Goal: Task Accomplishment & Management: Manage account settings

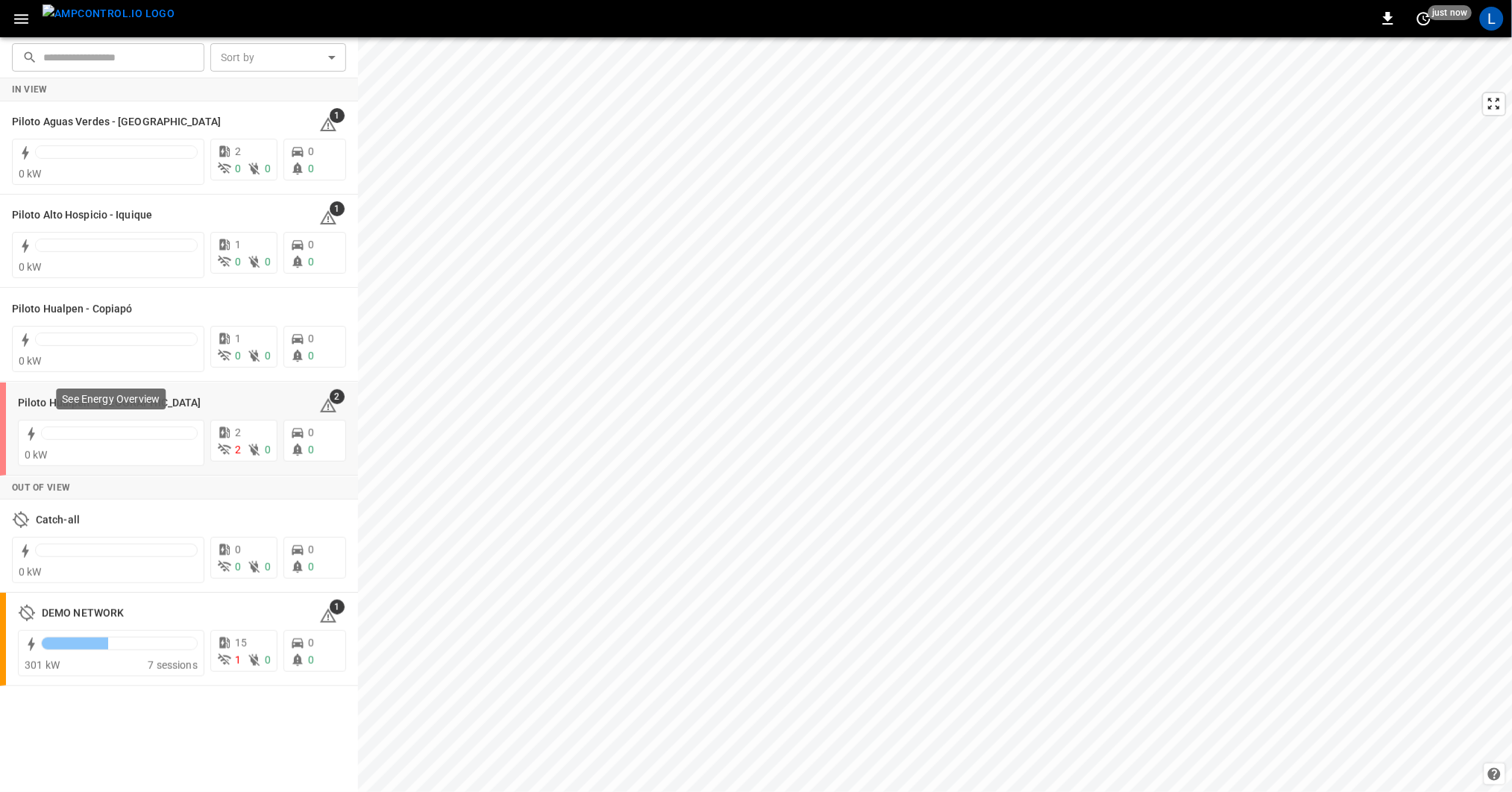
click at [131, 405] on p "See Energy Overview" at bounding box center [110, 399] width 97 height 15
click at [50, 403] on h6 "Piloto Hualpen - Santiago" at bounding box center [109, 403] width 182 height 16
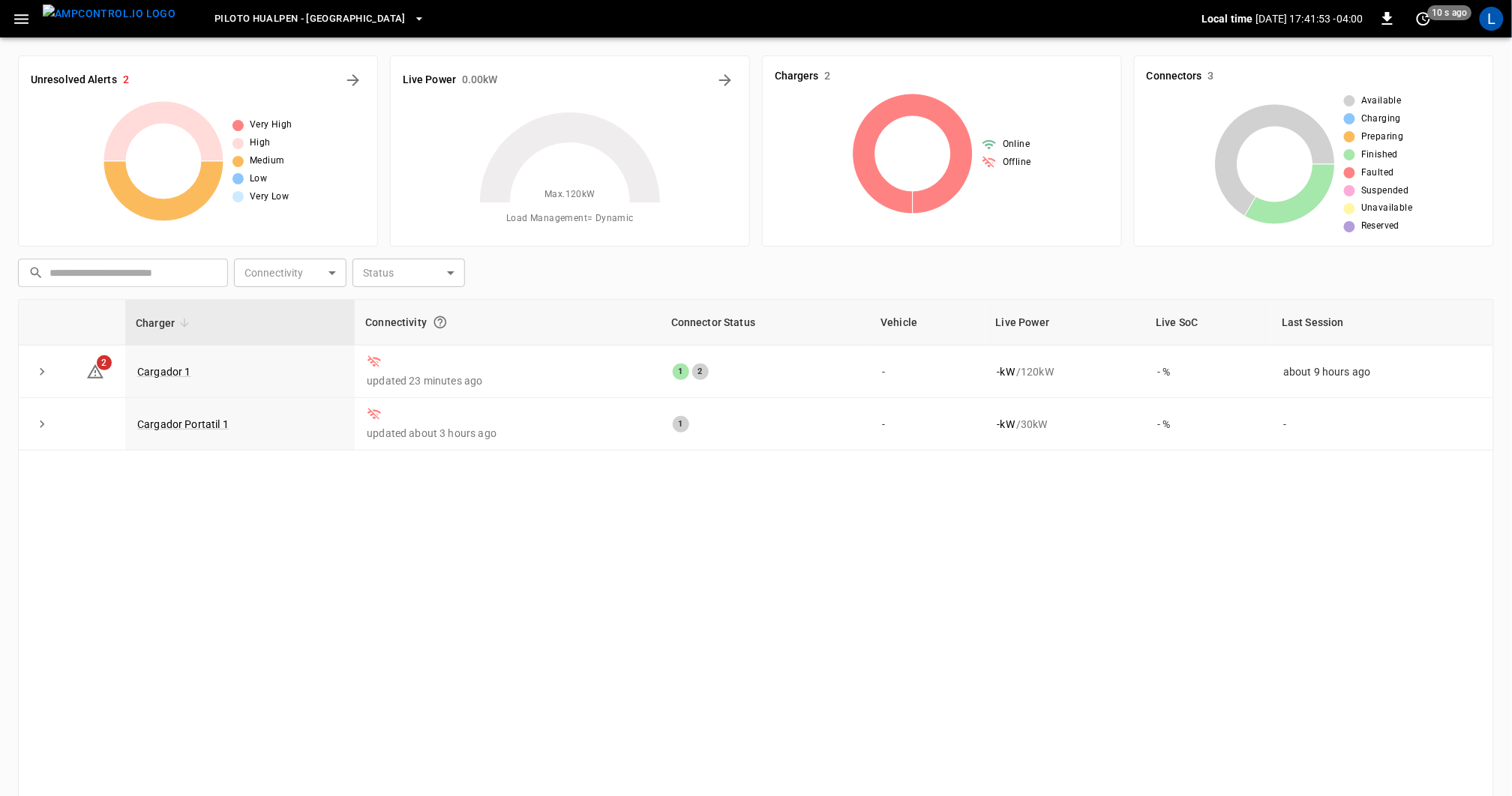
click at [39, 16] on button "menu" at bounding box center [109, 19] width 145 height 38
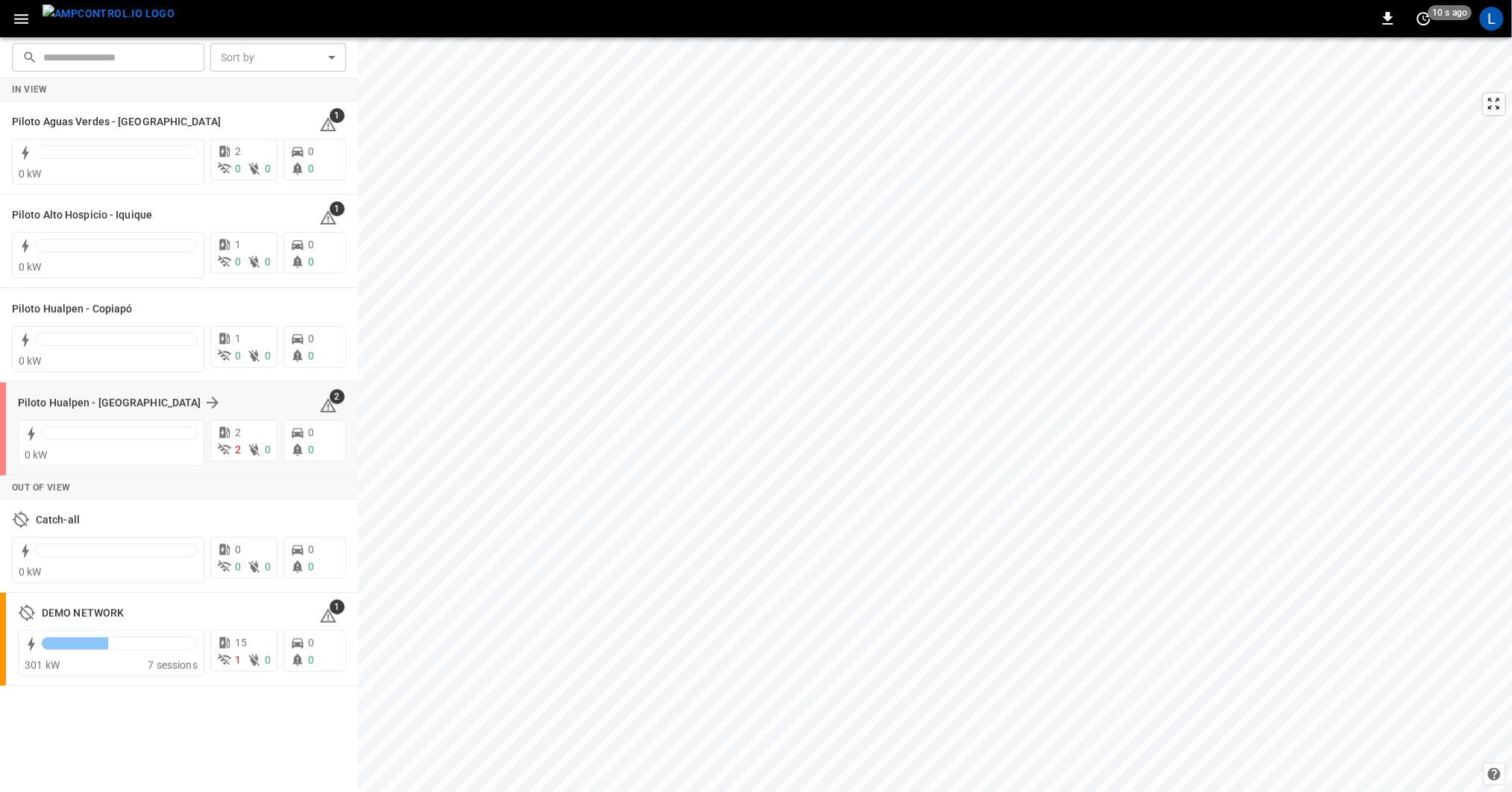
click at [205, 400] on div "Piloto Hualpen - Santiago" at bounding box center [159, 403] width 283 height 18
click at [217, 311] on div "Piloto Hualpen - Copiapó" at bounding box center [170, 308] width 317 height 18
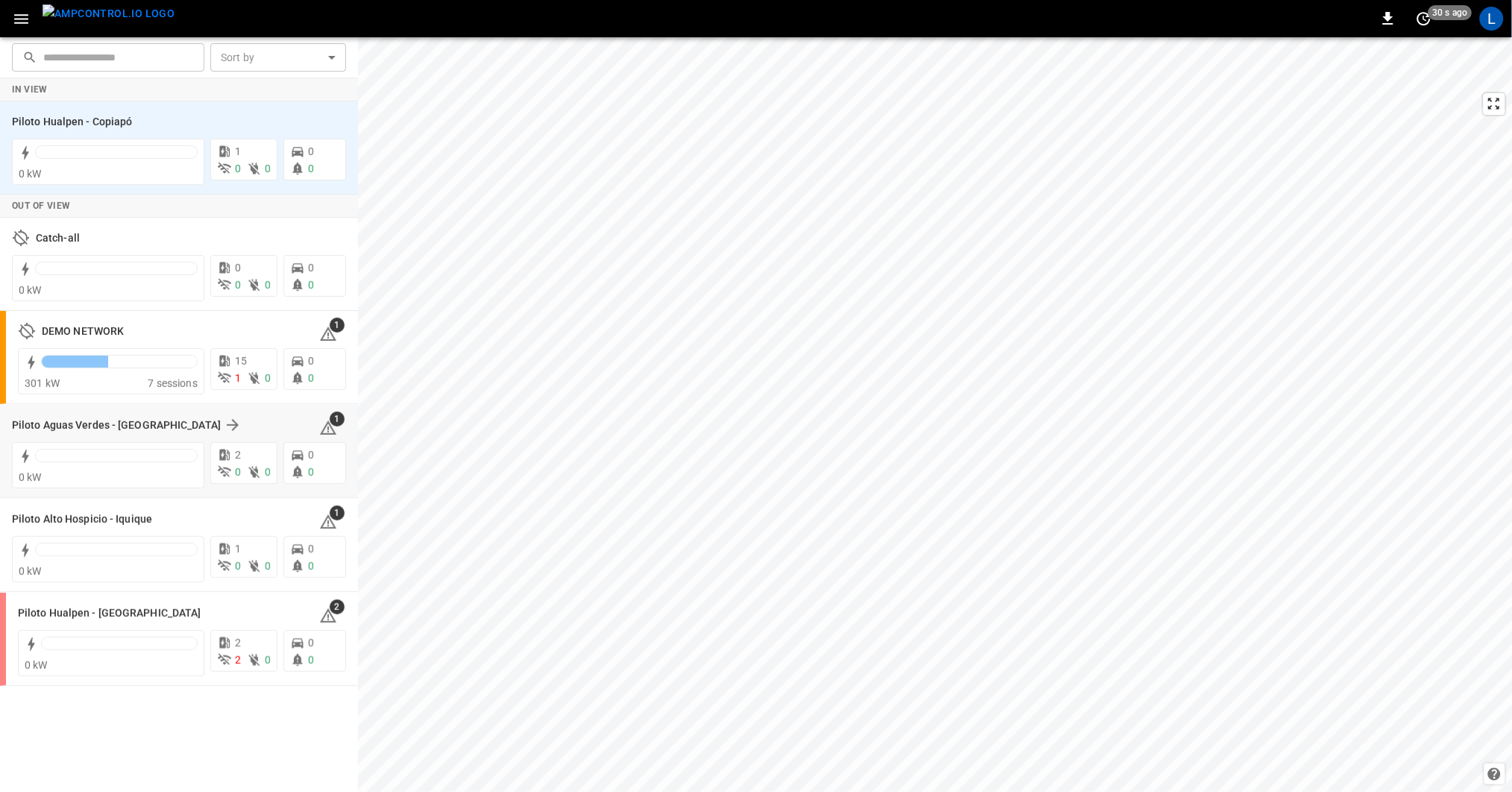
click at [249, 426] on div "Piloto Aguas Verdes - Antofagasta" at bounding box center [156, 425] width 290 height 18
click at [102, 17] on img "menu" at bounding box center [109, 13] width 132 height 19
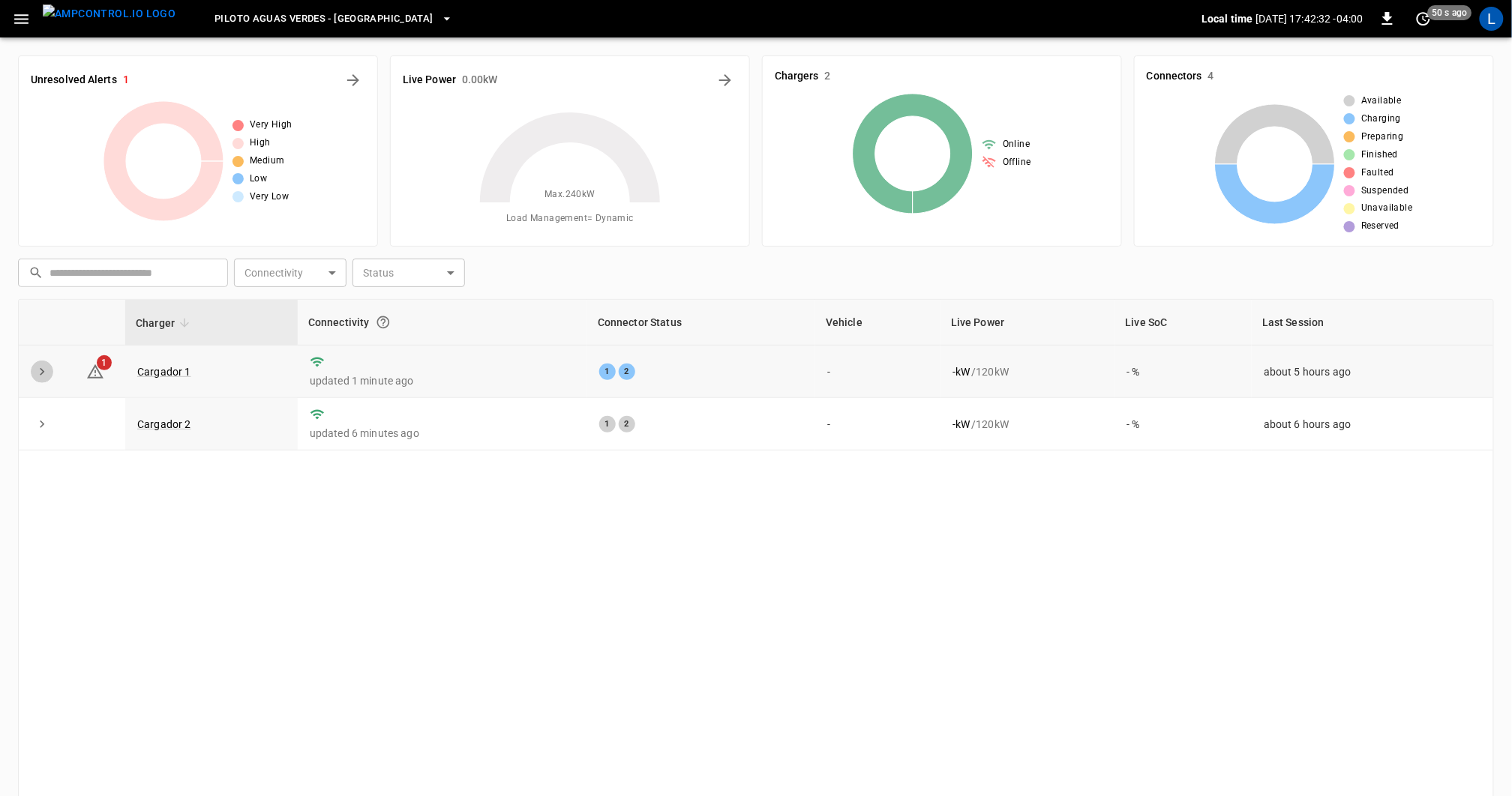
click at [31, 370] on button "expand row" at bounding box center [41, 371] width 22 height 22
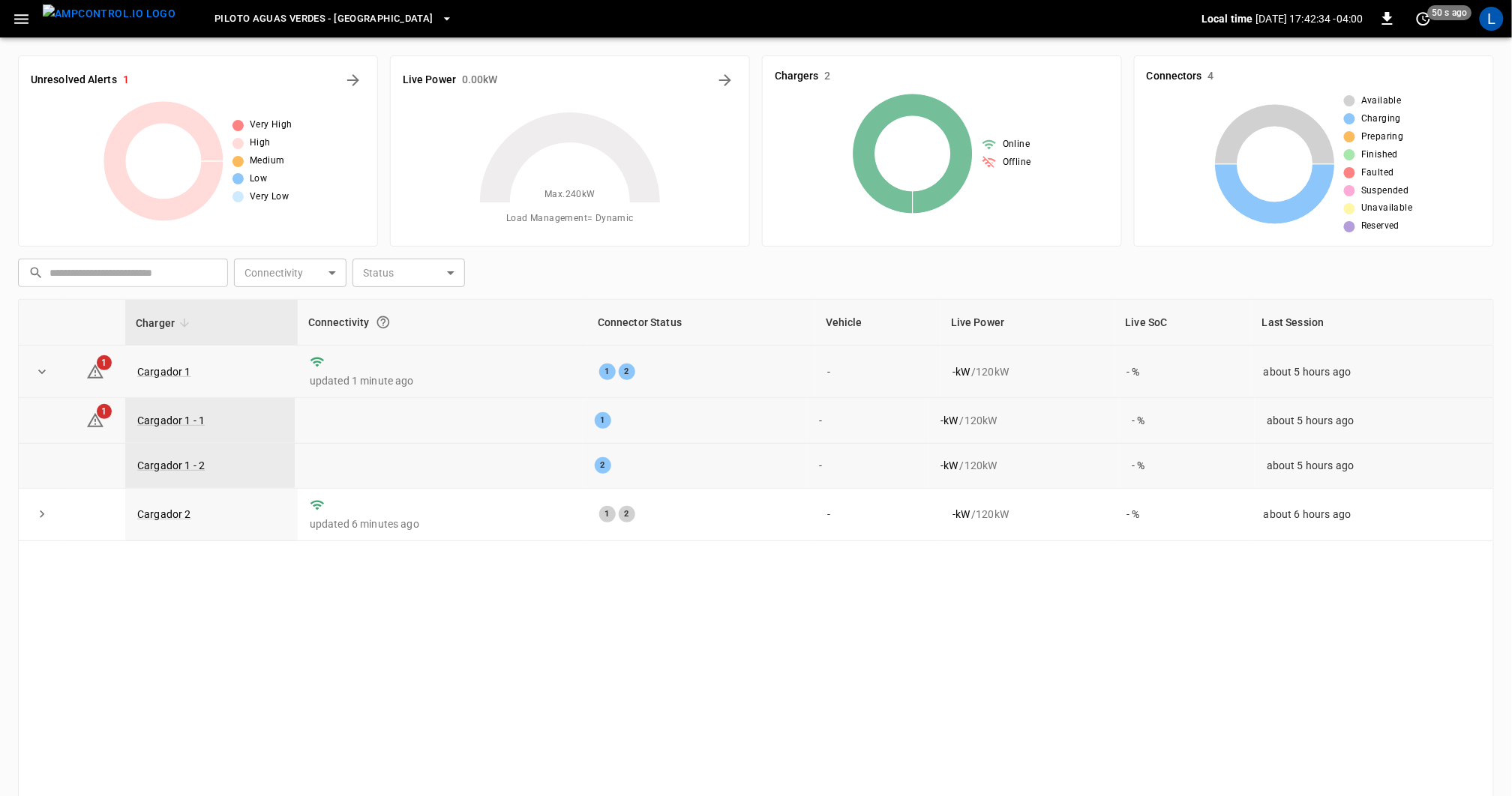
click at [29, 369] on td at bounding box center [42, 372] width 47 height 52
click at [23, 23] on icon "button" at bounding box center [21, 19] width 19 height 19
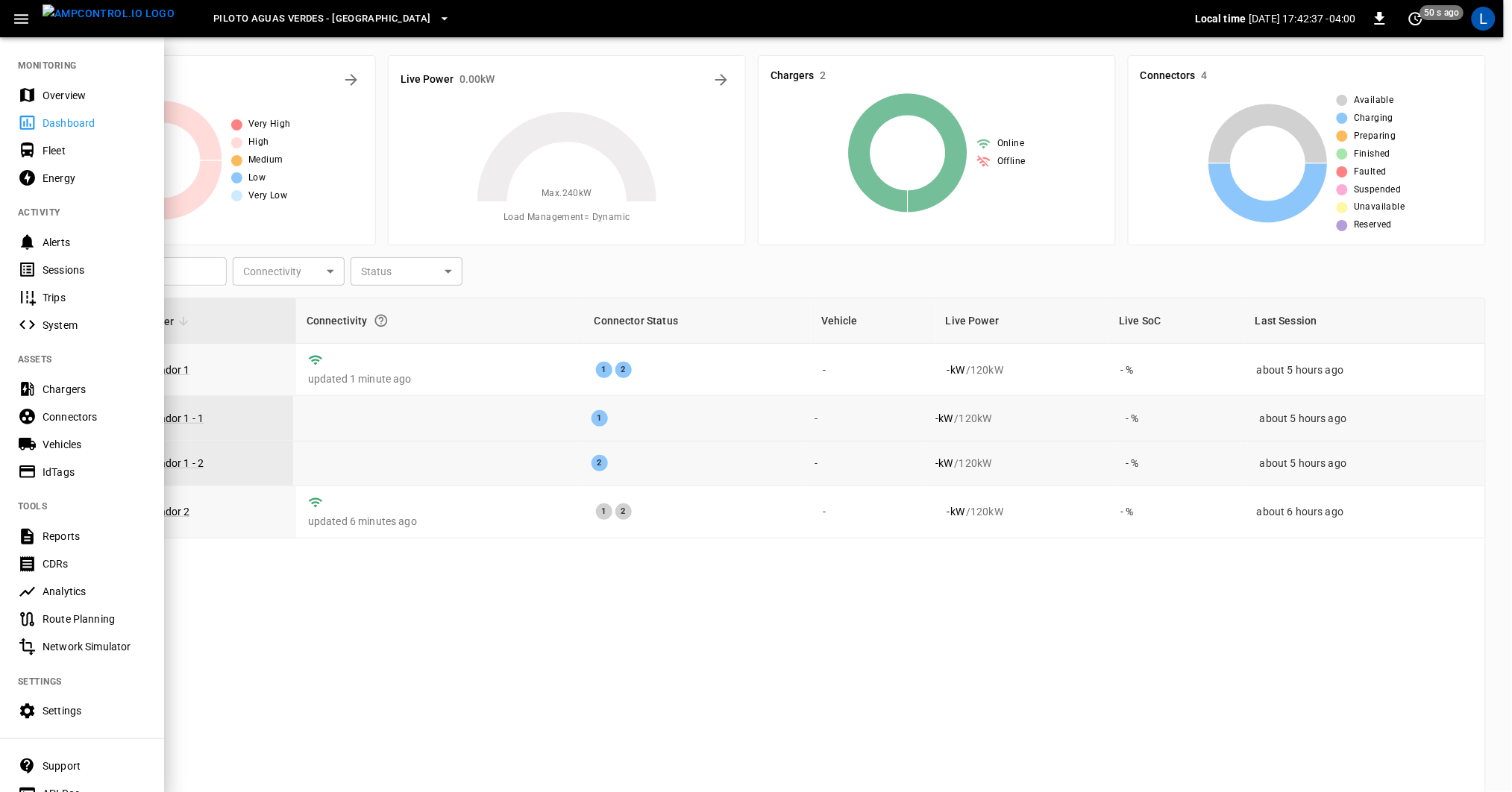
click at [297, 351] on div at bounding box center [756, 396] width 1512 height 792
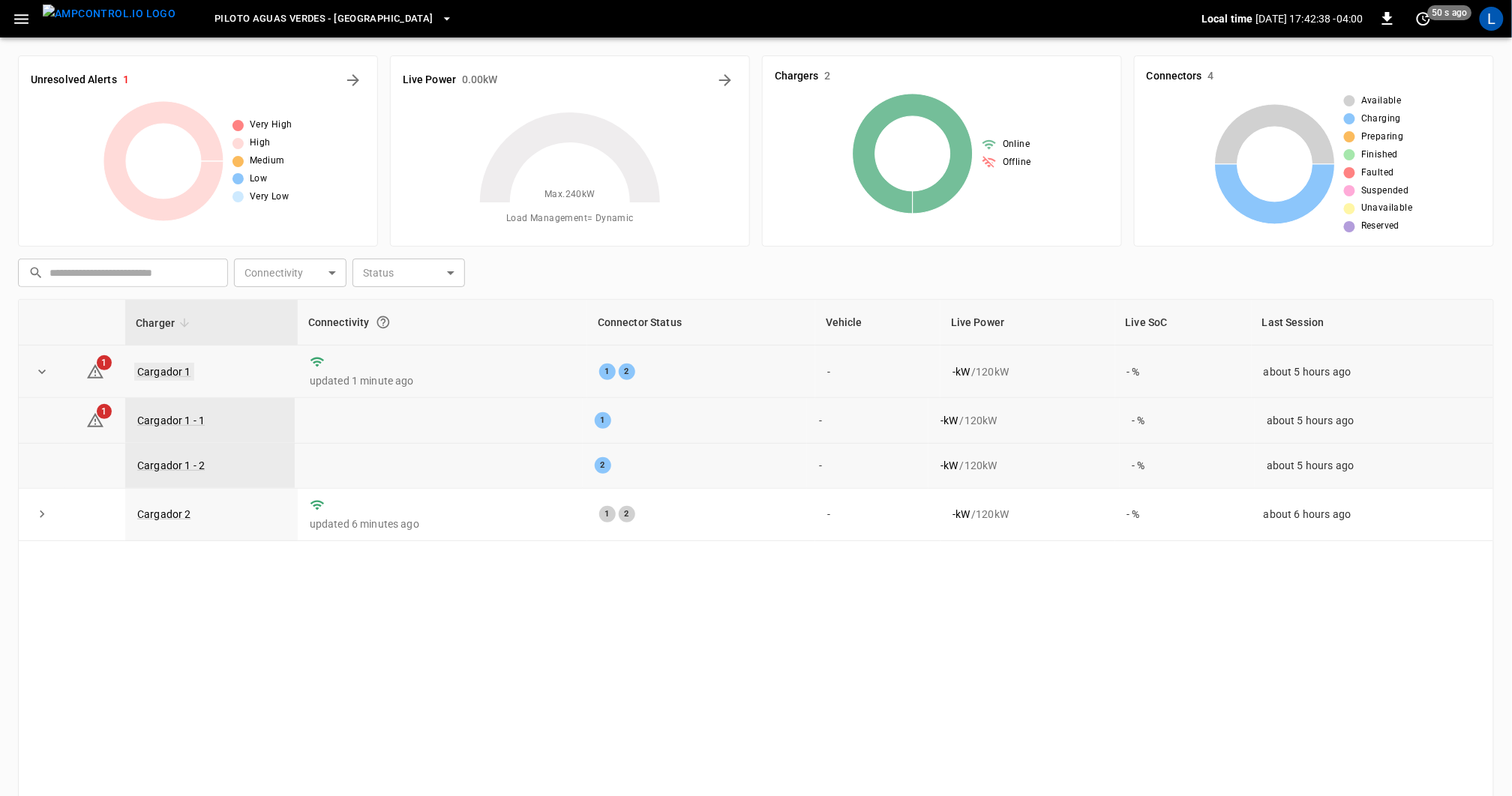
click at [156, 370] on link "Cargador 1" at bounding box center [164, 372] width 60 height 18
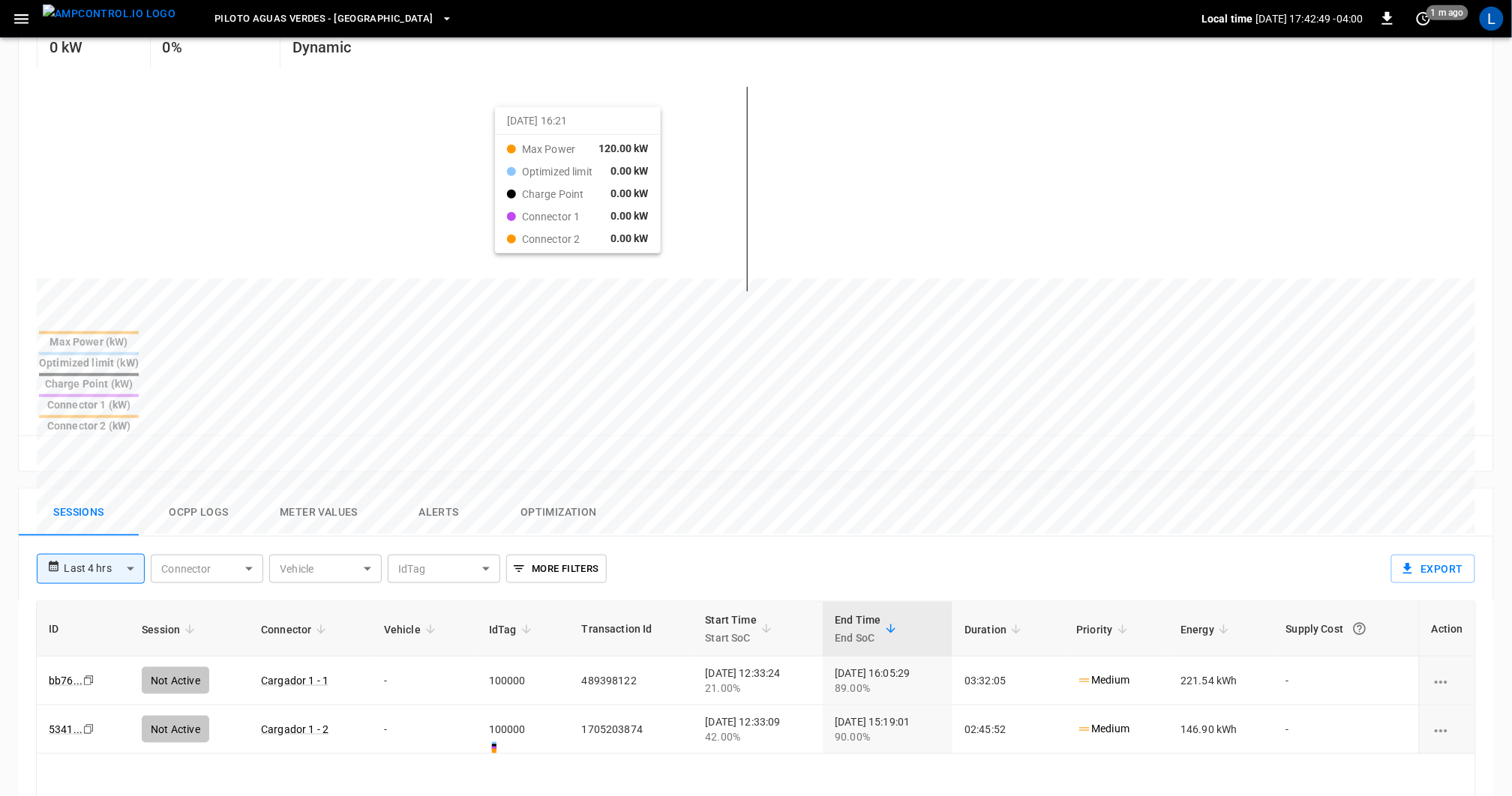
scroll to position [388, 0]
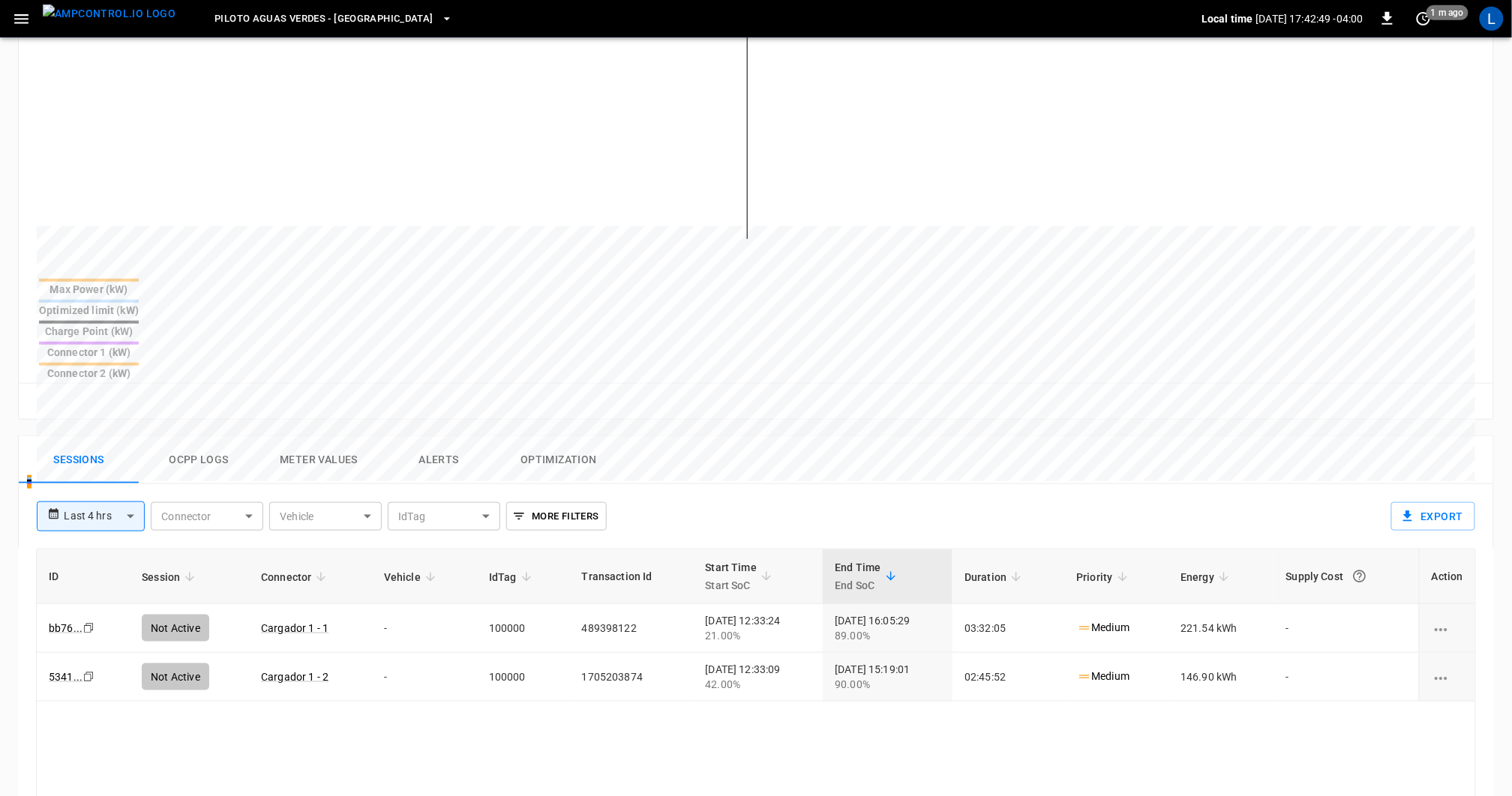
click at [568, 437] on button "Optimization" at bounding box center [558, 460] width 120 height 48
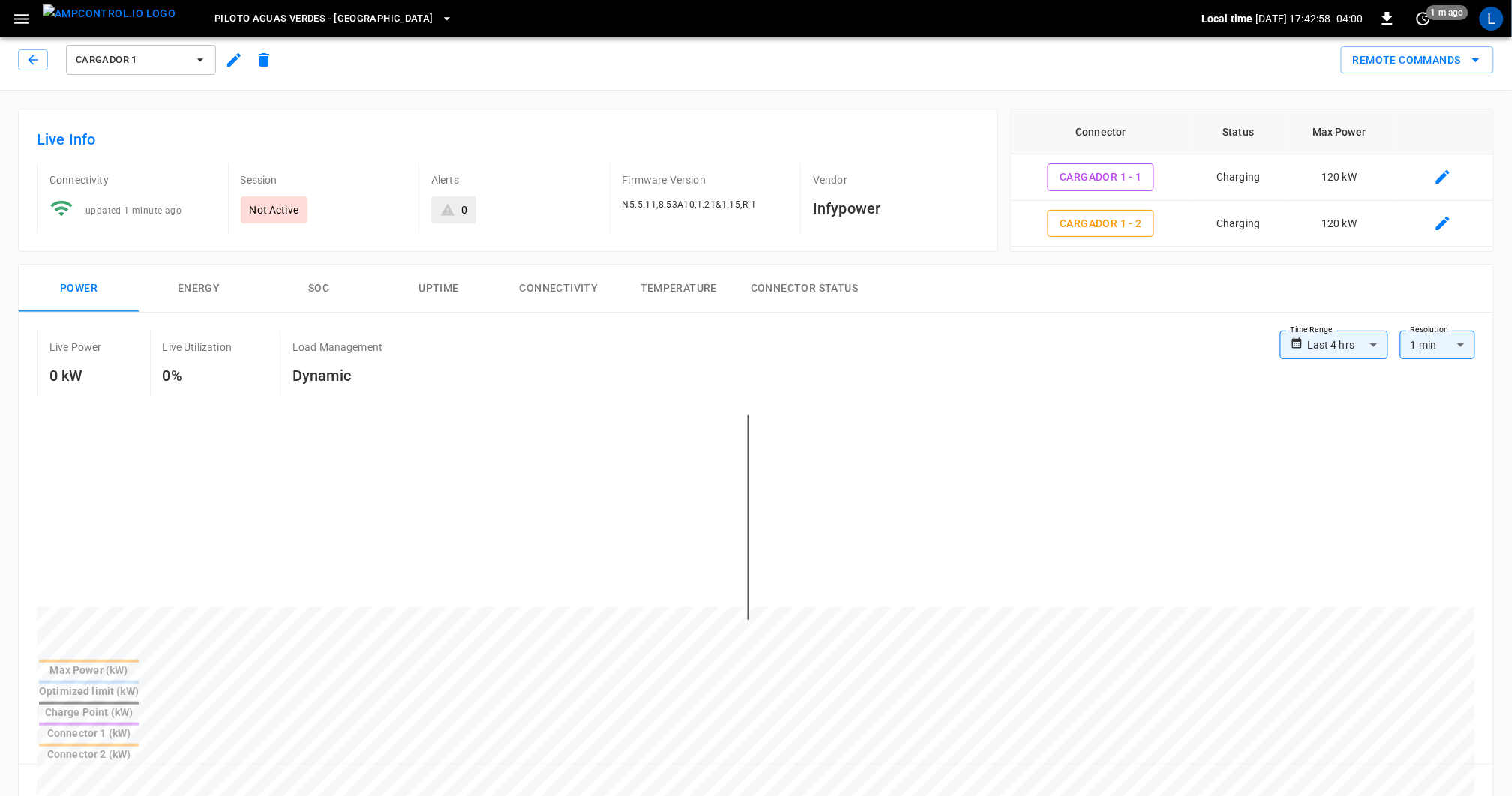
scroll to position [0, 0]
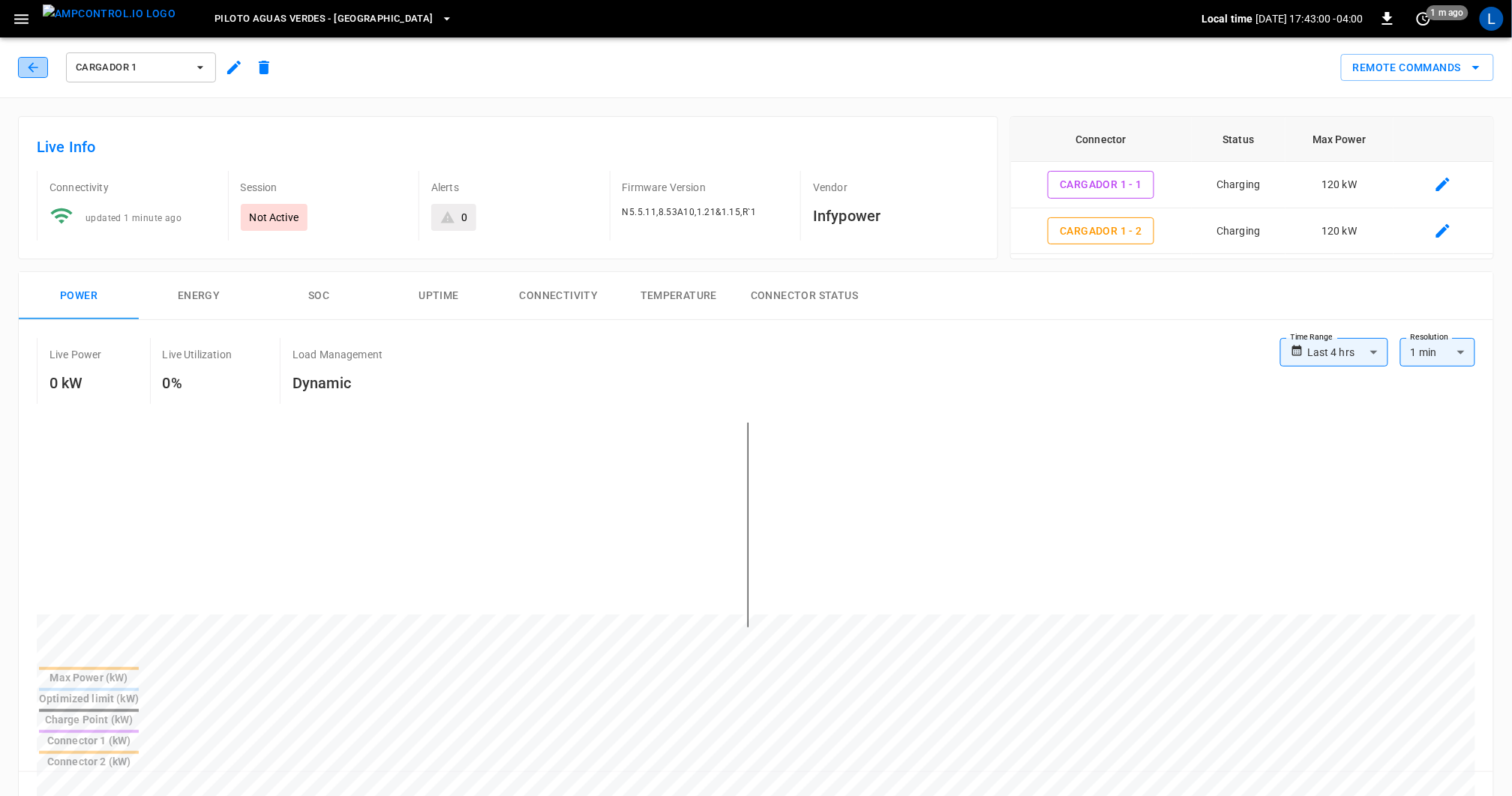
click at [36, 75] on button "button" at bounding box center [32, 66] width 30 height 21
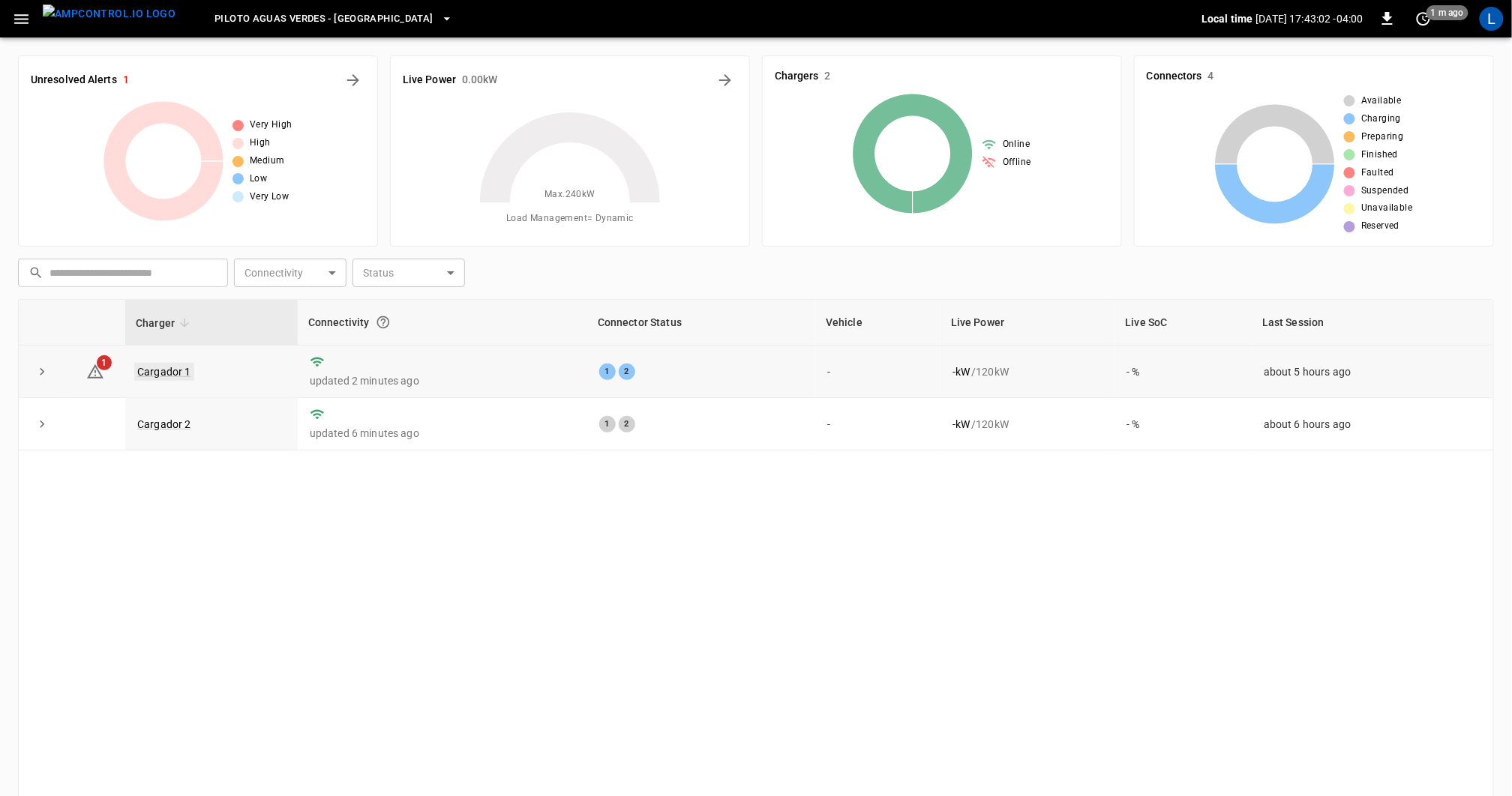
click at [156, 375] on link "Cargador 1" at bounding box center [164, 372] width 60 height 18
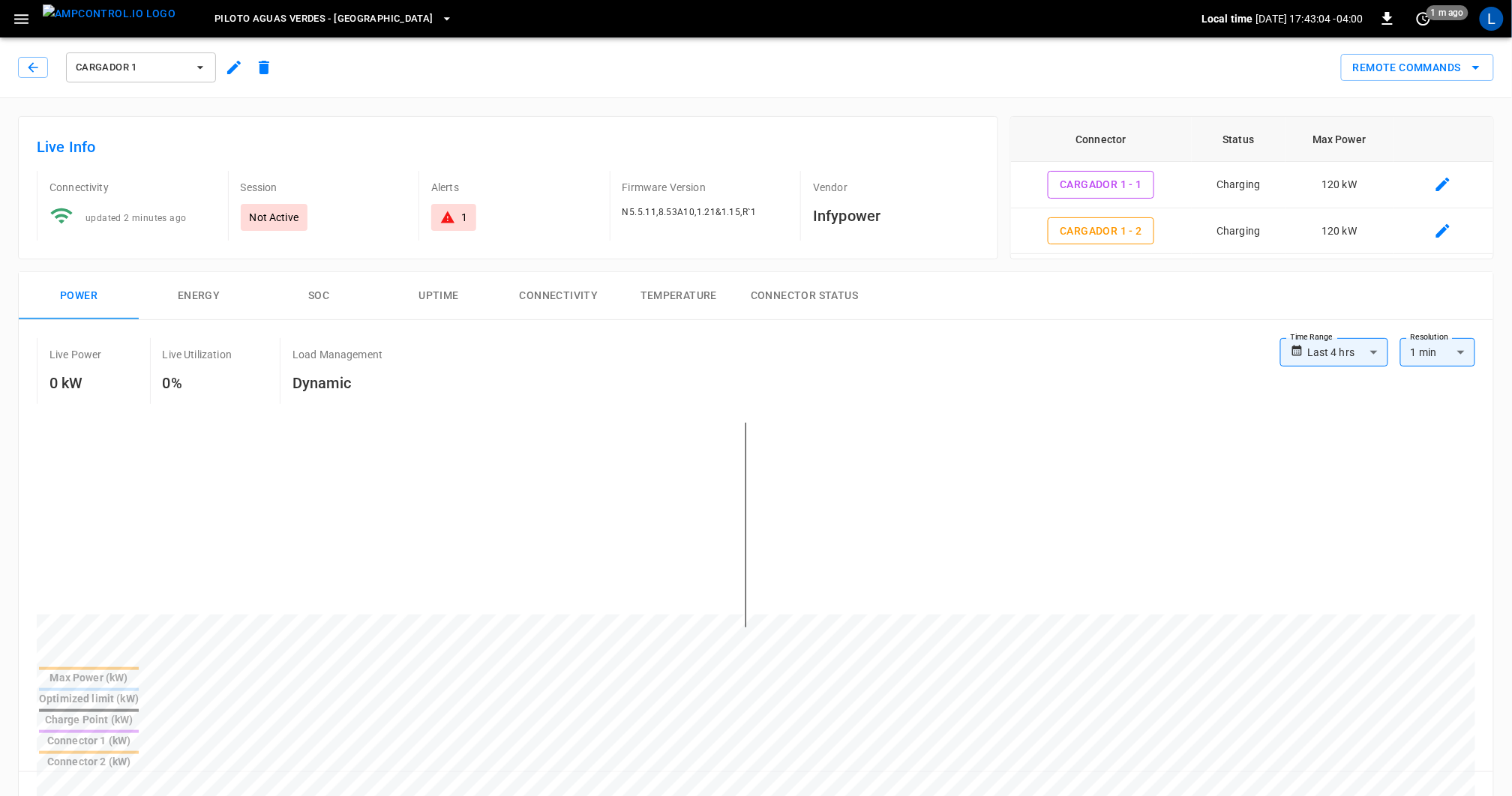
click at [231, 70] on icon "button" at bounding box center [234, 67] width 13 height 13
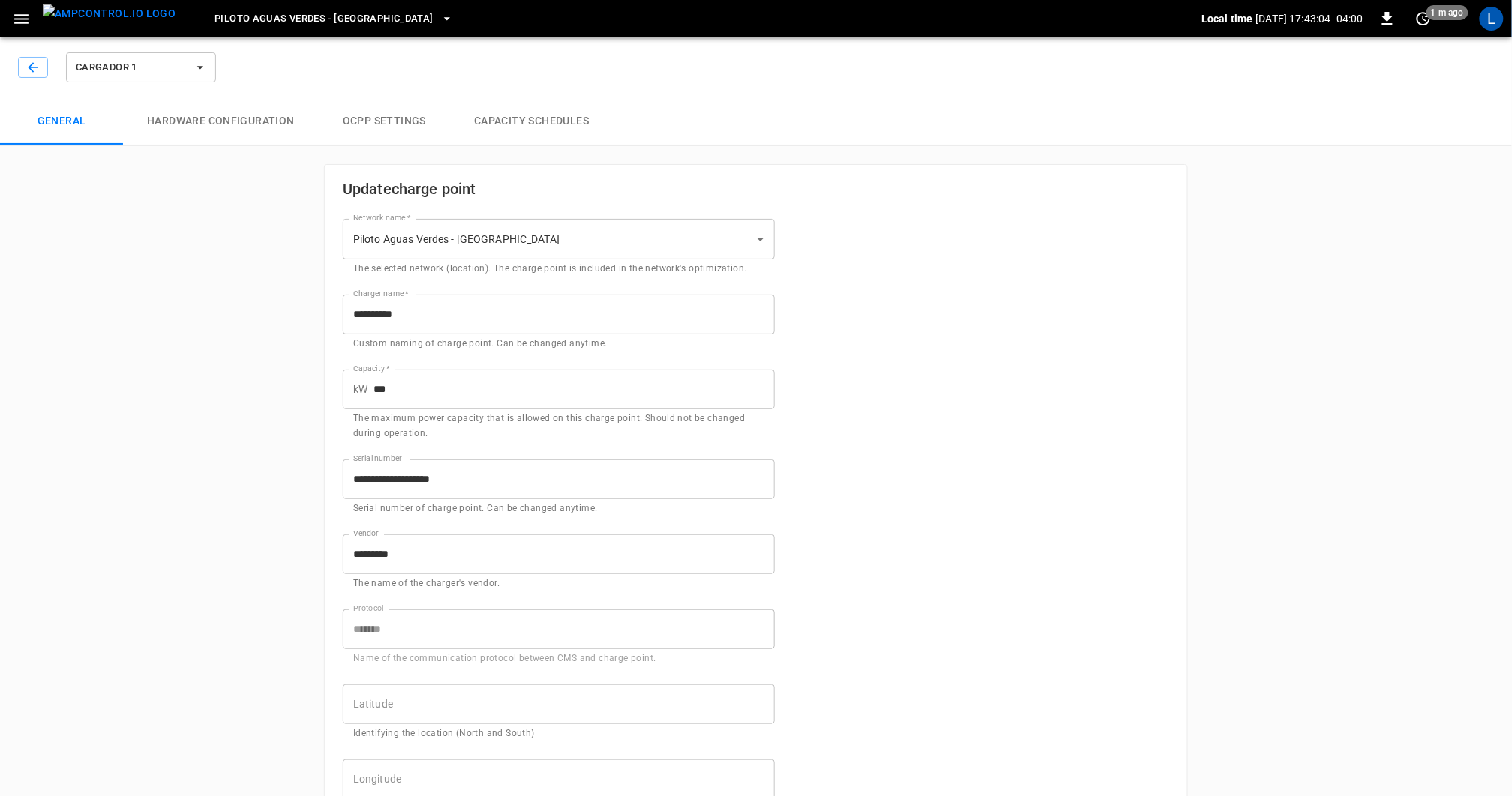
type input "**********"
click at [481, 126] on button "Capacity Schedules" at bounding box center [531, 120] width 163 height 48
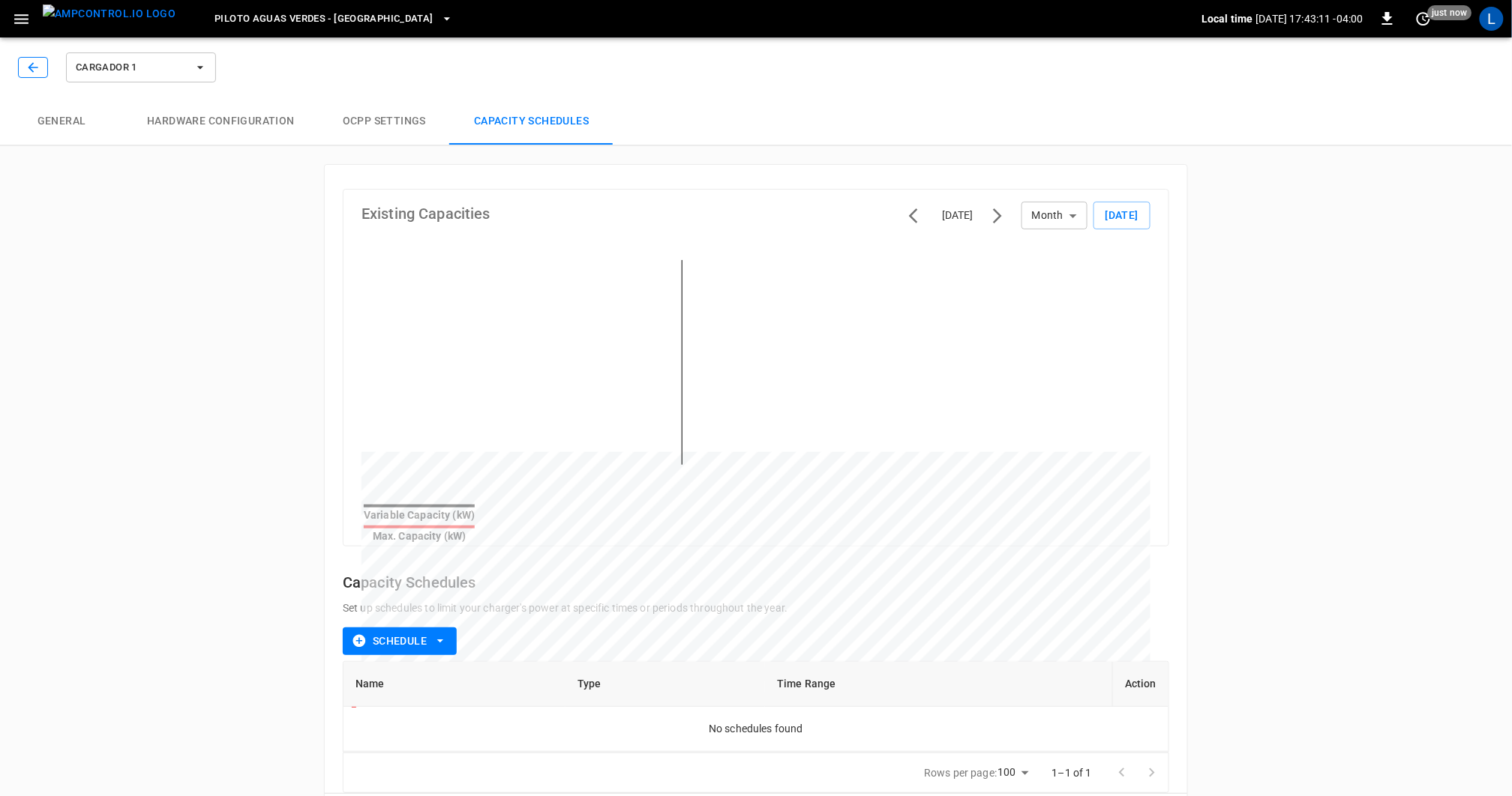
click at [36, 75] on button "button" at bounding box center [32, 66] width 30 height 21
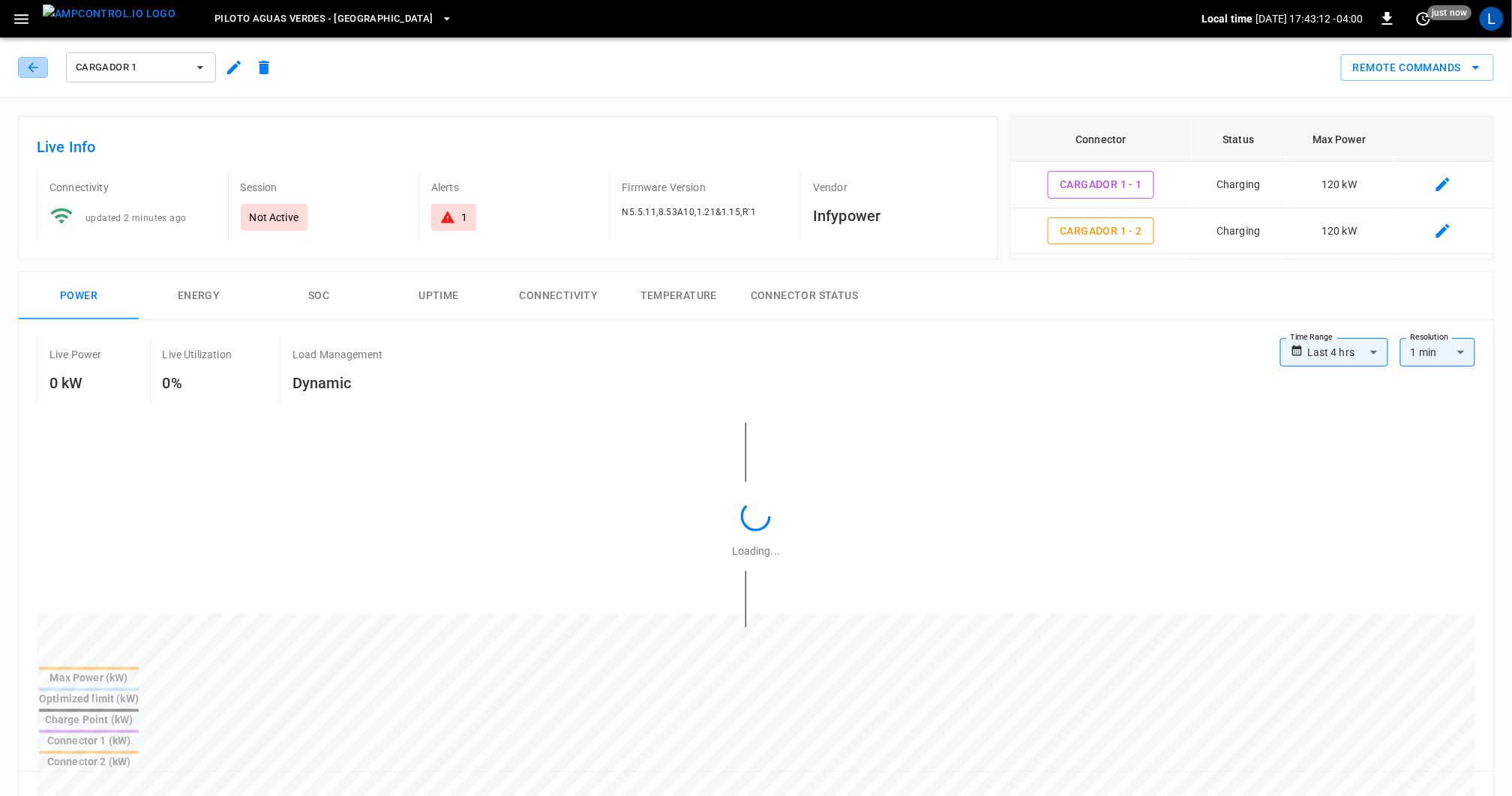
click at [36, 75] on button "button" at bounding box center [32, 66] width 30 height 21
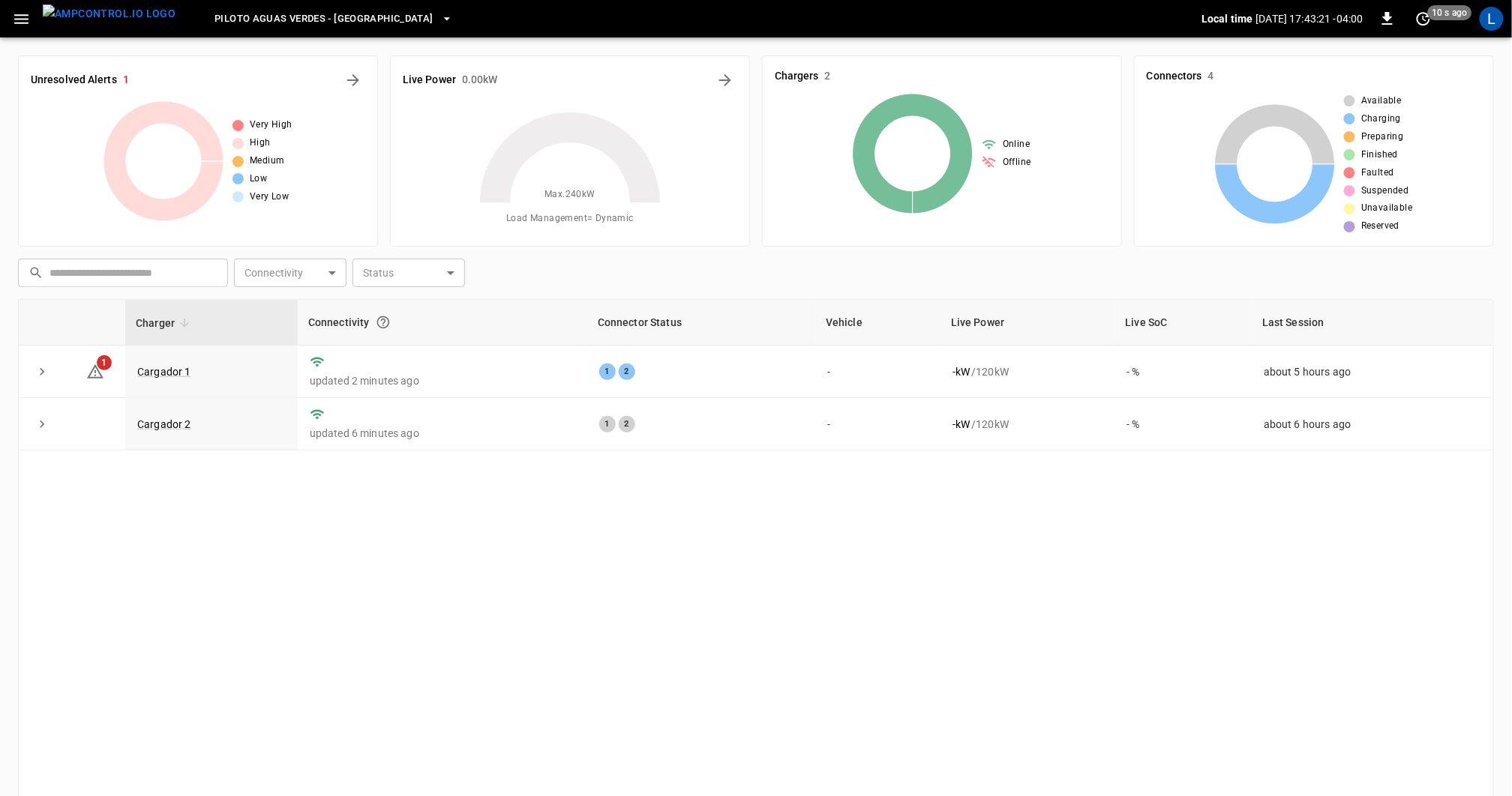
click at [534, 544] on div "Charger Connectivity Connector Status Vehicle Live Power Live SoC Last Session …" at bounding box center [756, 578] width 1476 height 557
click at [49, 21] on img "menu" at bounding box center [110, 13] width 133 height 19
click at [16, 17] on icon "button" at bounding box center [21, 19] width 19 height 19
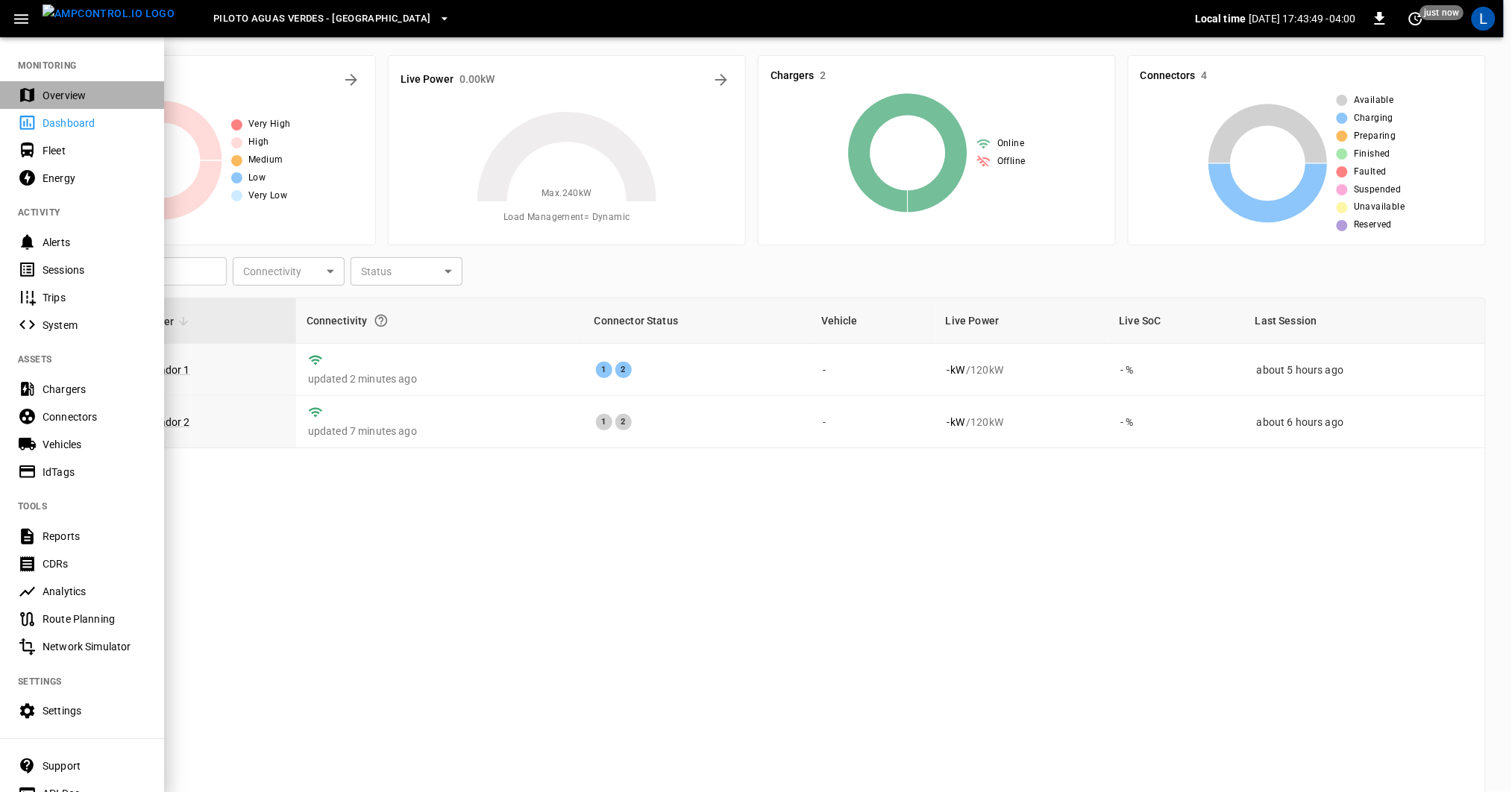
click at [72, 100] on div "Overview" at bounding box center [95, 95] width 104 height 15
